Goal: Task Accomplishment & Management: Use online tool/utility

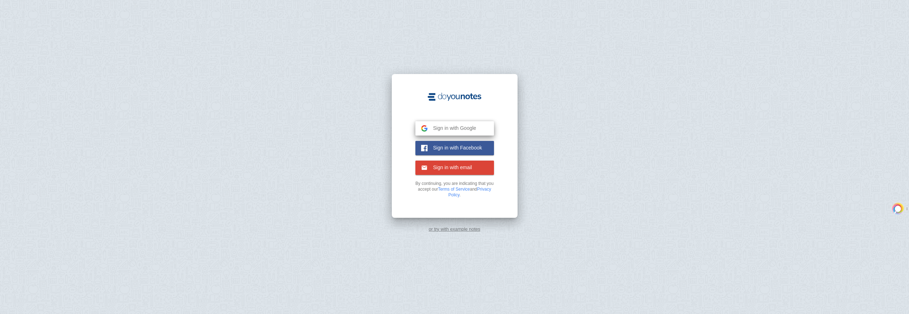
click at [445, 126] on span "Sign in with Google" at bounding box center [452, 128] width 49 height 6
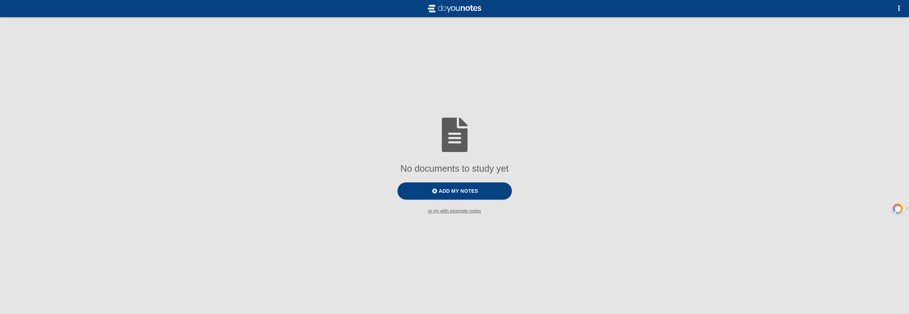
click at [461, 208] on small "or try with example notes" at bounding box center [454, 210] width 909 height 5
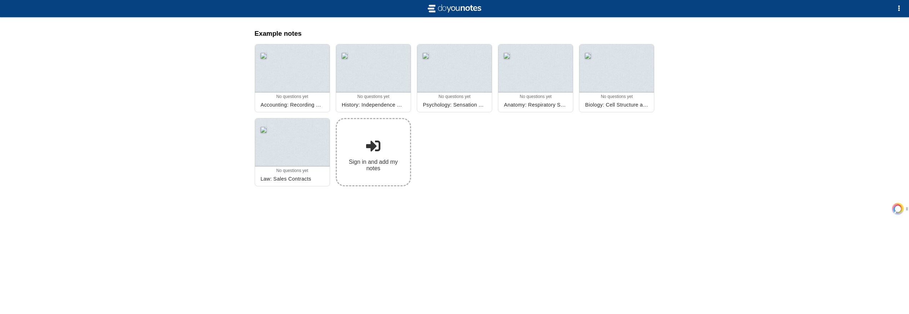
click at [387, 118] on link "Sign in and add my notes" at bounding box center [373, 152] width 75 height 68
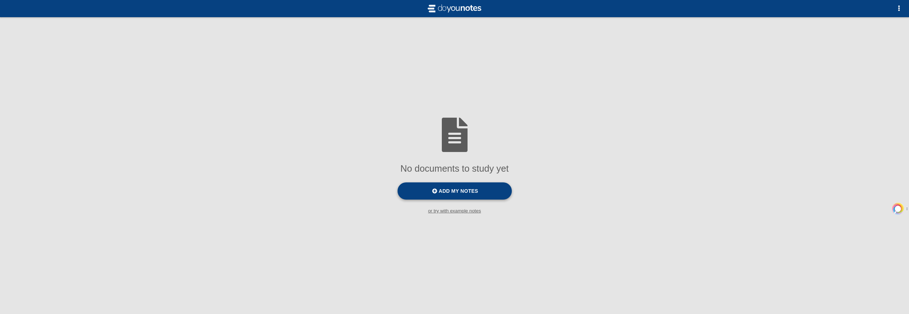
click at [453, 182] on label "Add my notes" at bounding box center [455, 190] width 114 height 17
click at [0, 0] on input "Add my notes" at bounding box center [0, 0] width 0 height 0
click at [455, 5] on img at bounding box center [454, 8] width 57 height 11
click at [430, 3] on div at bounding box center [454, 5] width 909 height 23
click at [907, 5] on button "button" at bounding box center [899, 8] width 14 height 14
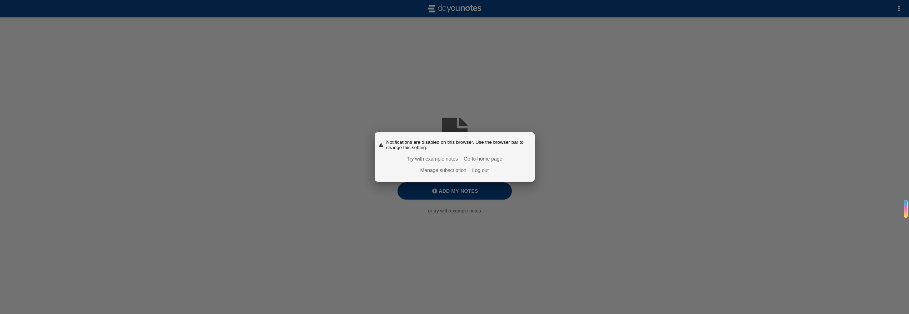
click at [904, 5] on div at bounding box center [454, 157] width 909 height 314
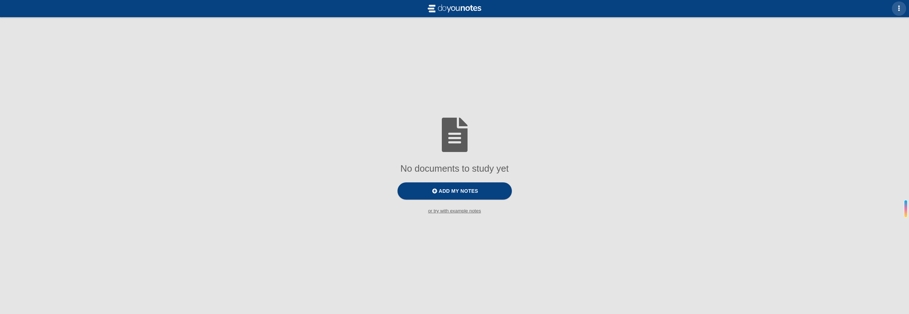
click at [904, 5] on button "button" at bounding box center [899, 8] width 14 height 14
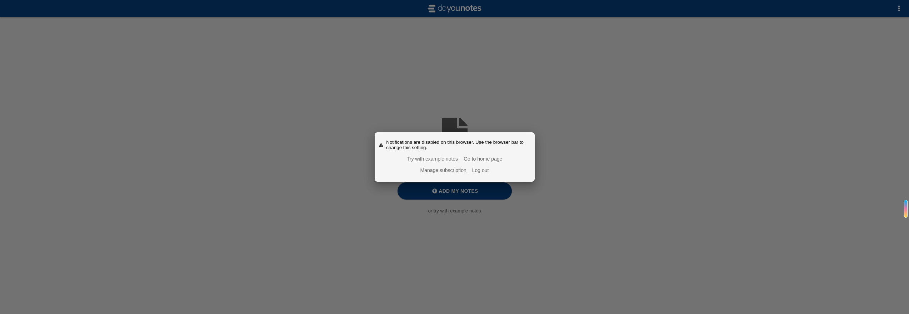
click at [449, 158] on link "Try with example notes" at bounding box center [432, 159] width 51 height 6
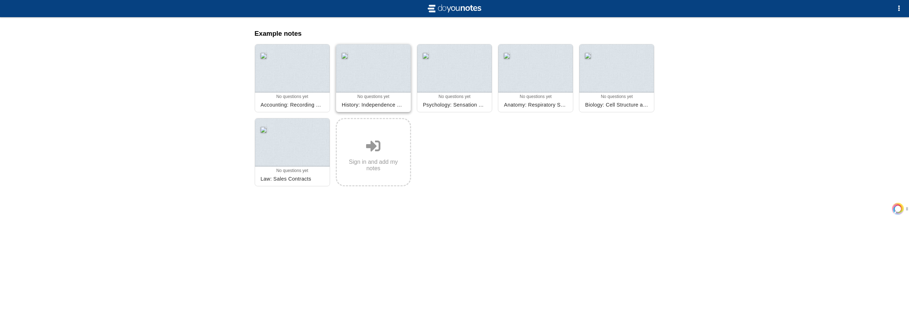
click at [400, 57] on div at bounding box center [373, 68] width 75 height 48
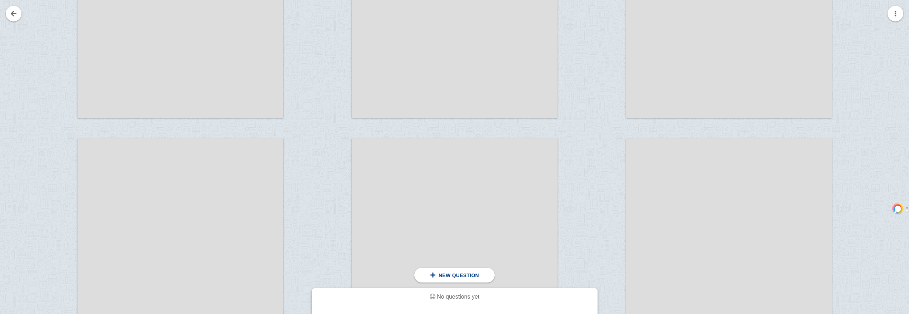
scroll to position [442, 0]
